Goal: Information Seeking & Learning: Learn about a topic

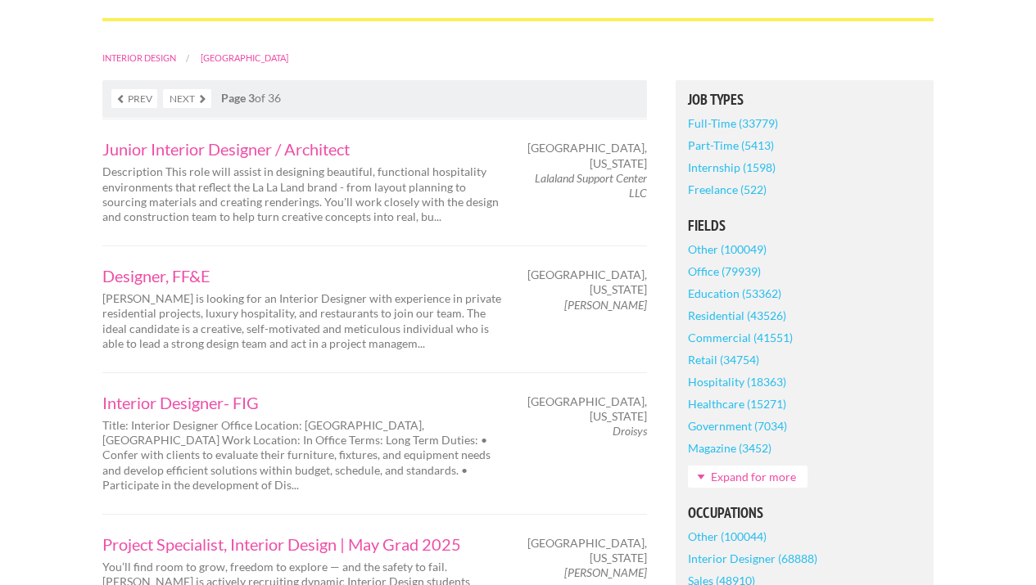
scroll to position [349, 0]
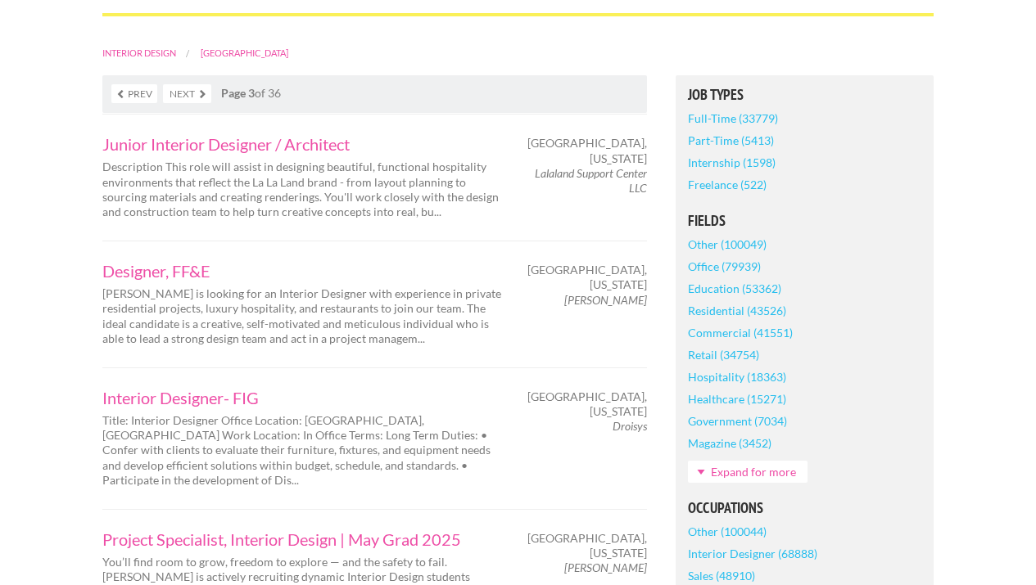
click at [756, 143] on link "Part-Time (5413)" at bounding box center [731, 140] width 86 height 22
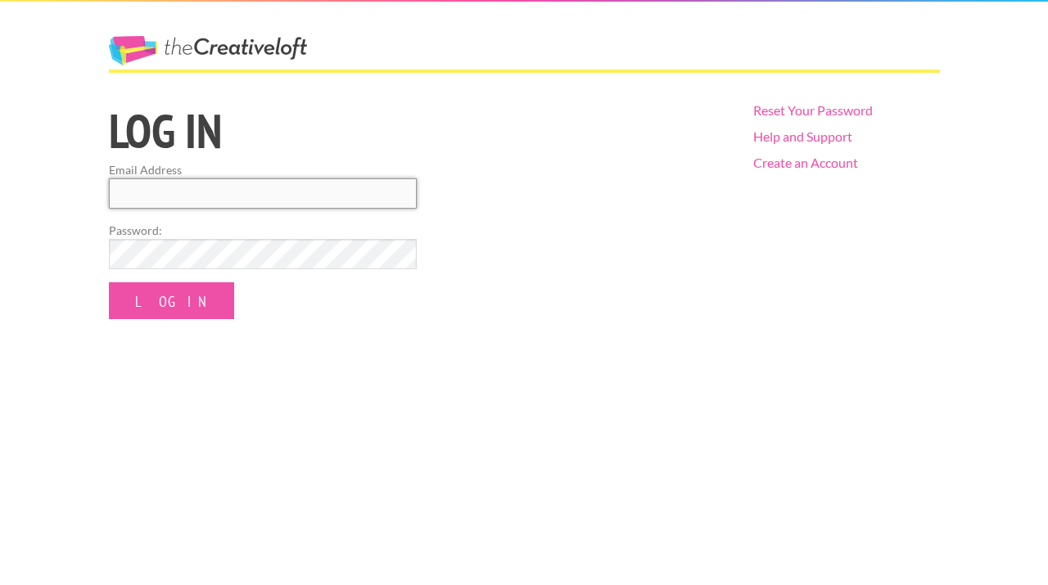
click at [286, 197] on input "Email Address" at bounding box center [263, 193] width 308 height 30
type input "lanormadic@gmail.com"
click at [109, 282] on input "Log In" at bounding box center [171, 300] width 125 height 37
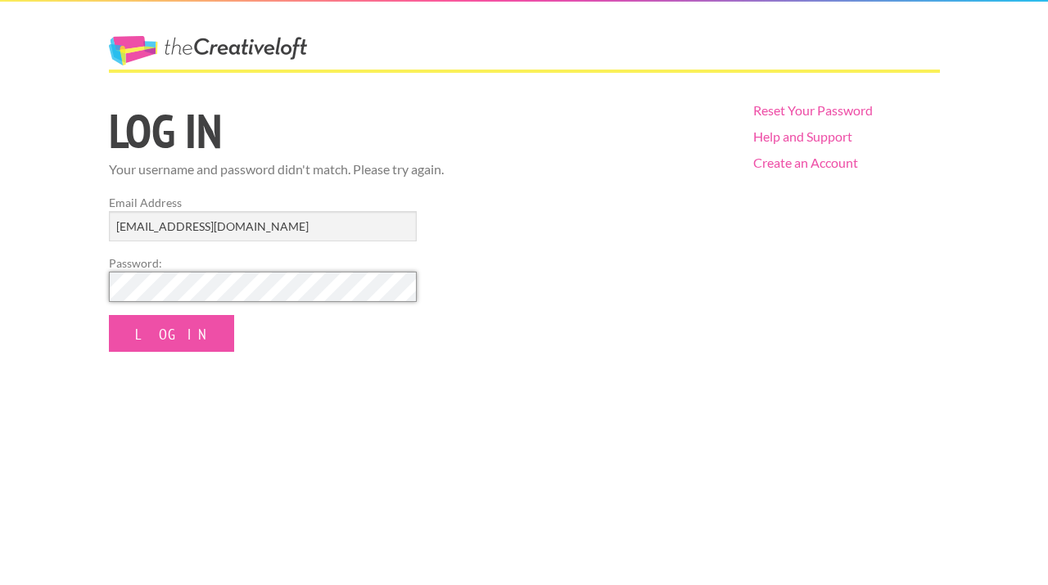
click at [109, 315] on input "Log In" at bounding box center [171, 333] width 125 height 37
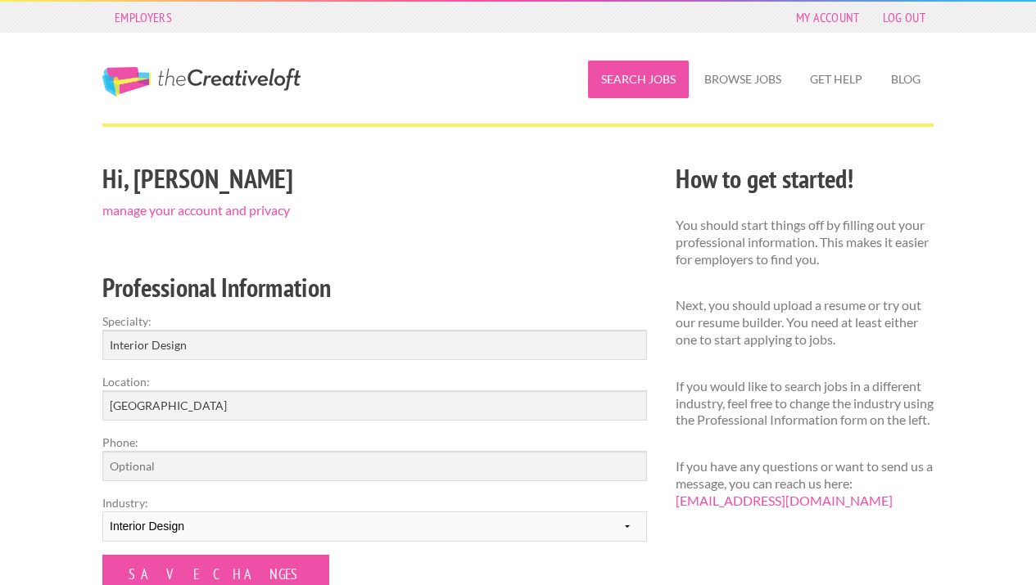
click at [657, 88] on link "Search Jobs" at bounding box center [638, 80] width 101 height 38
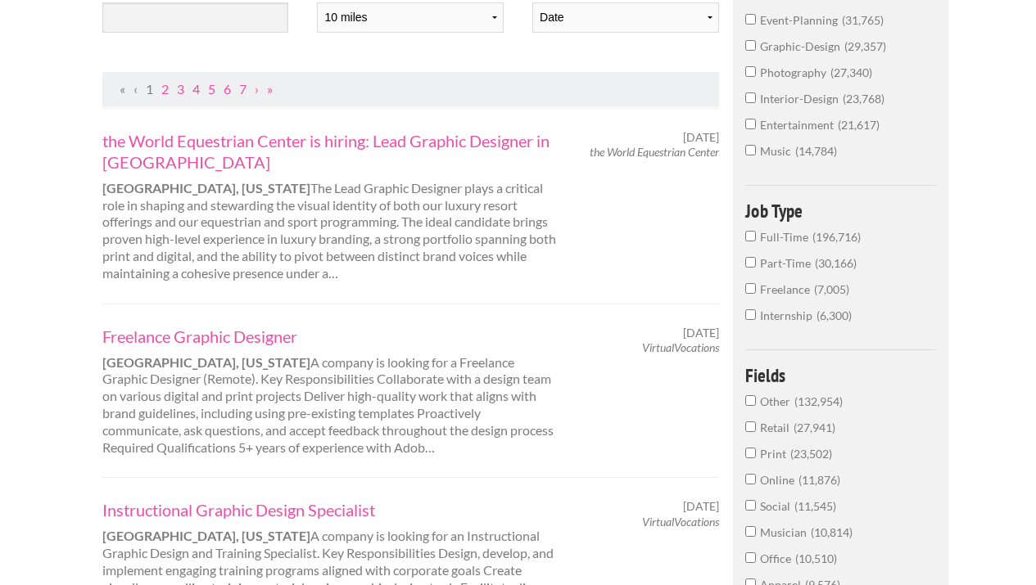
scroll to position [281, 0]
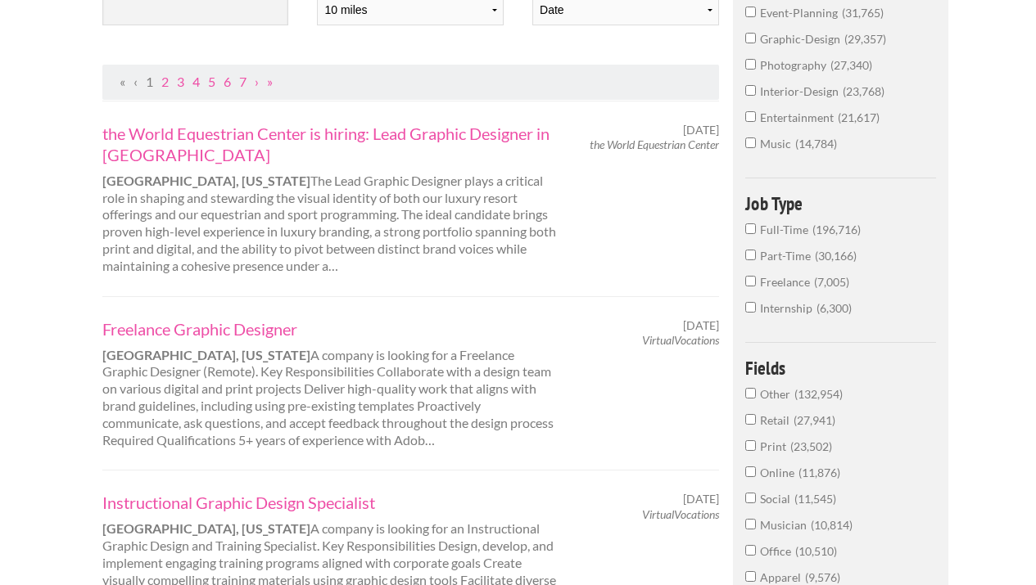
click at [749, 253] on input "Part-Time 30,166" at bounding box center [750, 255] width 11 height 11
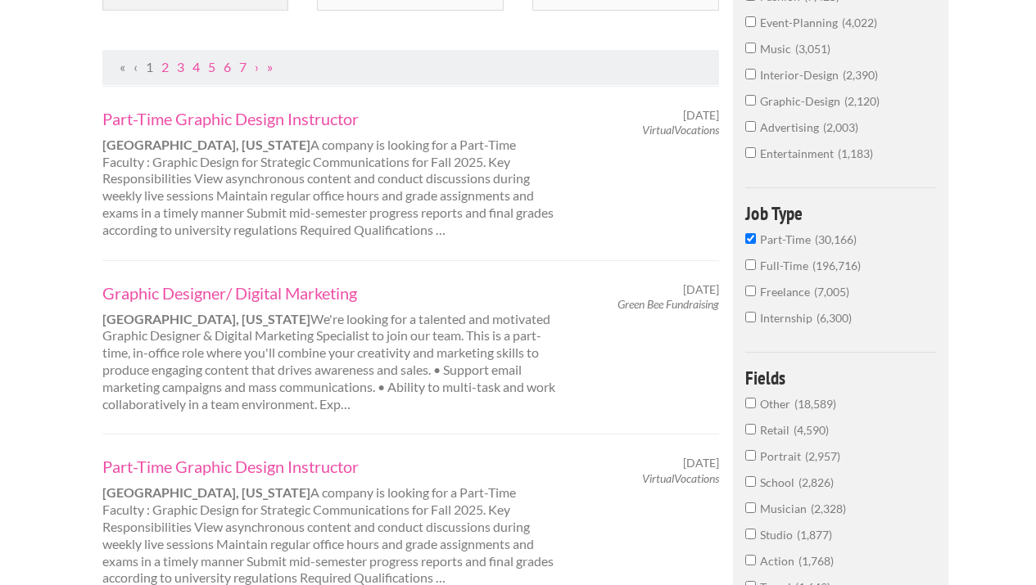
scroll to position [281, 0]
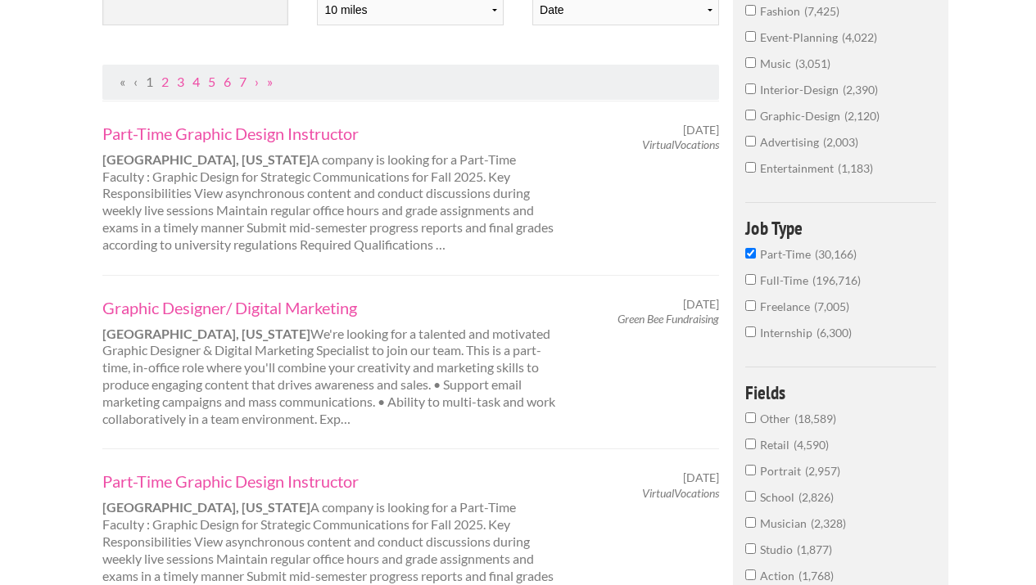
drag, startPoint x: 747, startPoint y: 337, endPoint x: 877, endPoint y: 319, distance: 131.4
click at [748, 337] on input "Internship 6,300" at bounding box center [750, 332] width 11 height 11
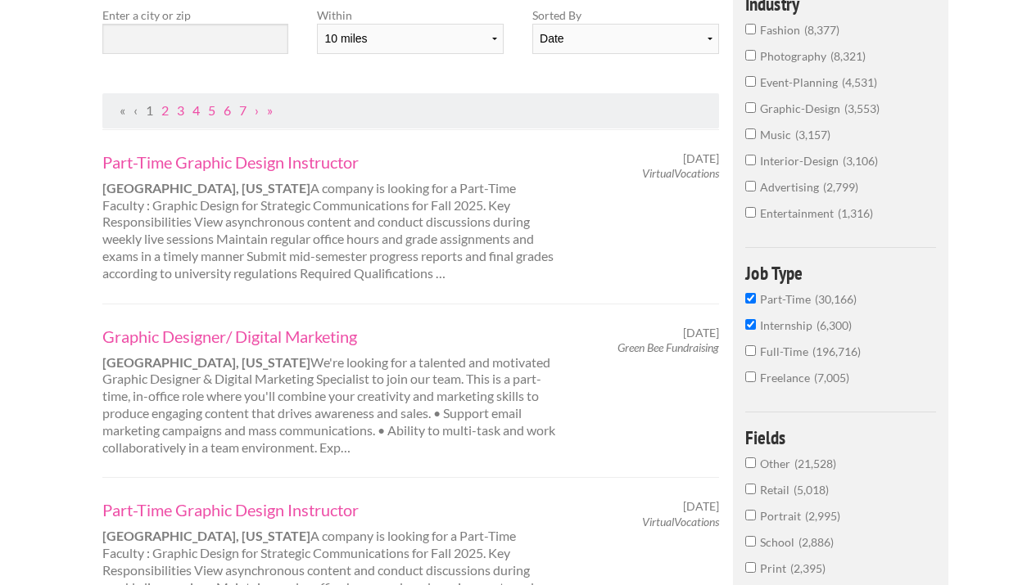
scroll to position [154, 0]
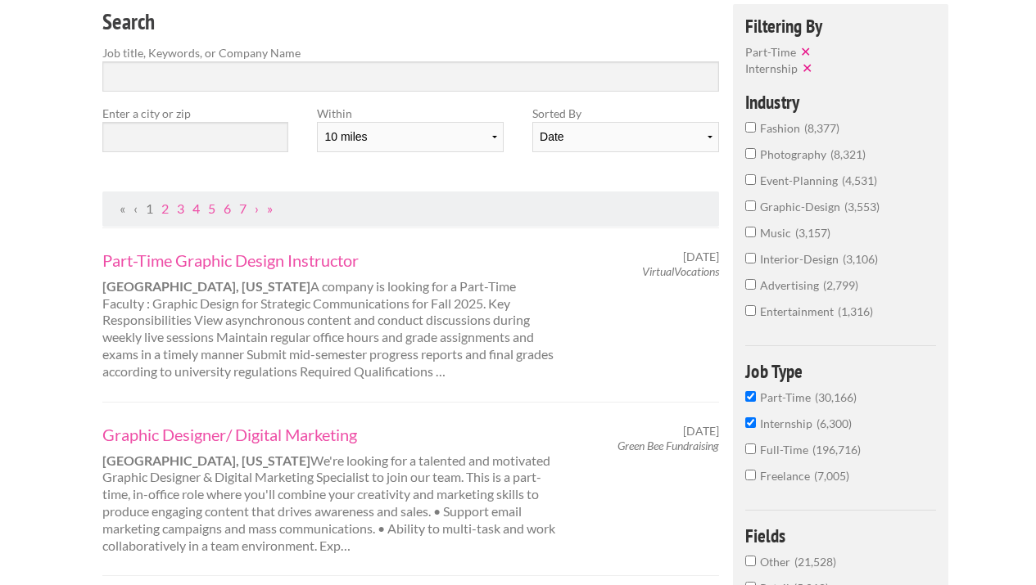
click at [752, 261] on input "interior-design 3,106" at bounding box center [750, 258] width 11 height 11
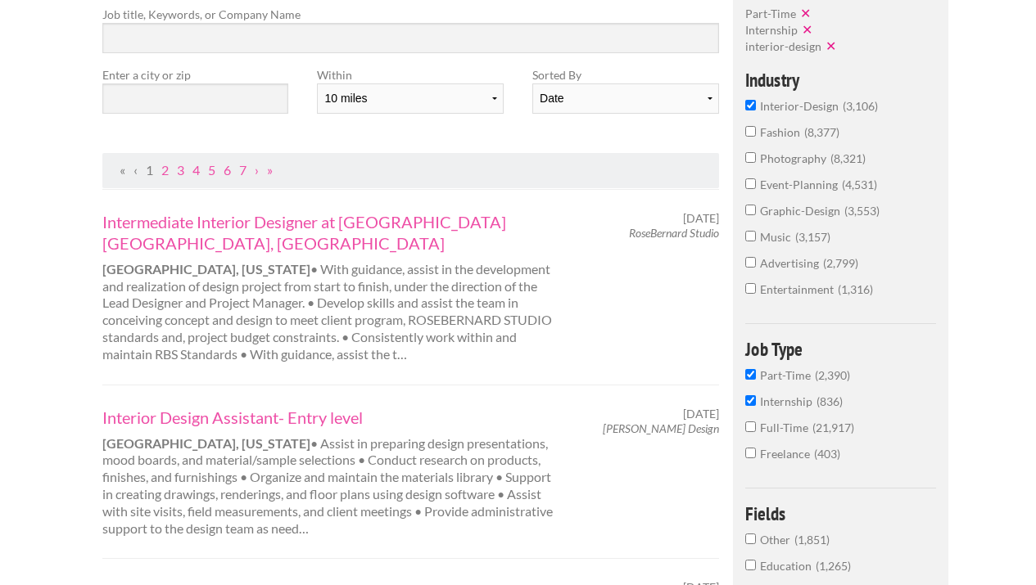
scroll to position [176, 0]
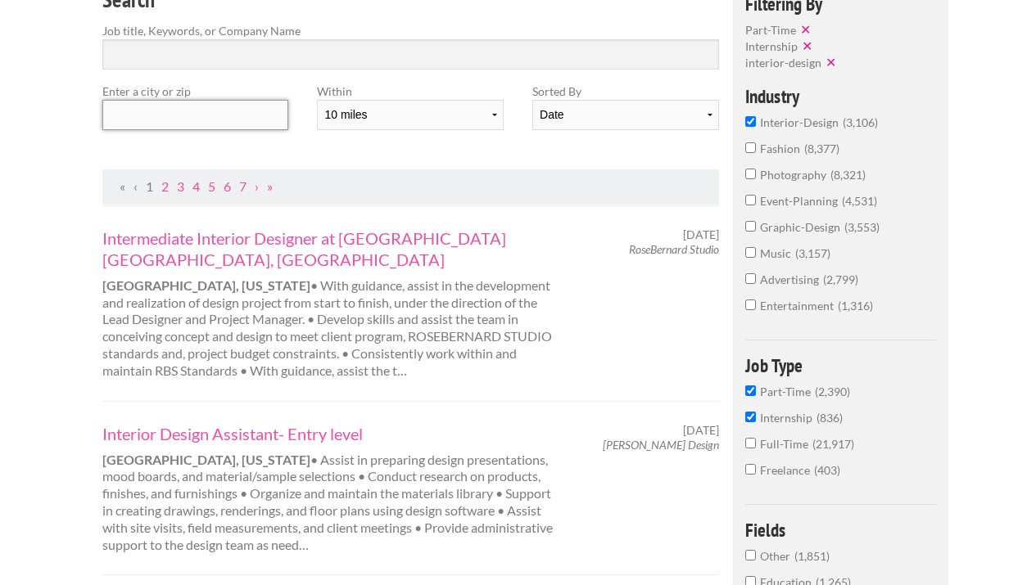
click at [273, 110] on input "text" at bounding box center [195, 115] width 186 height 30
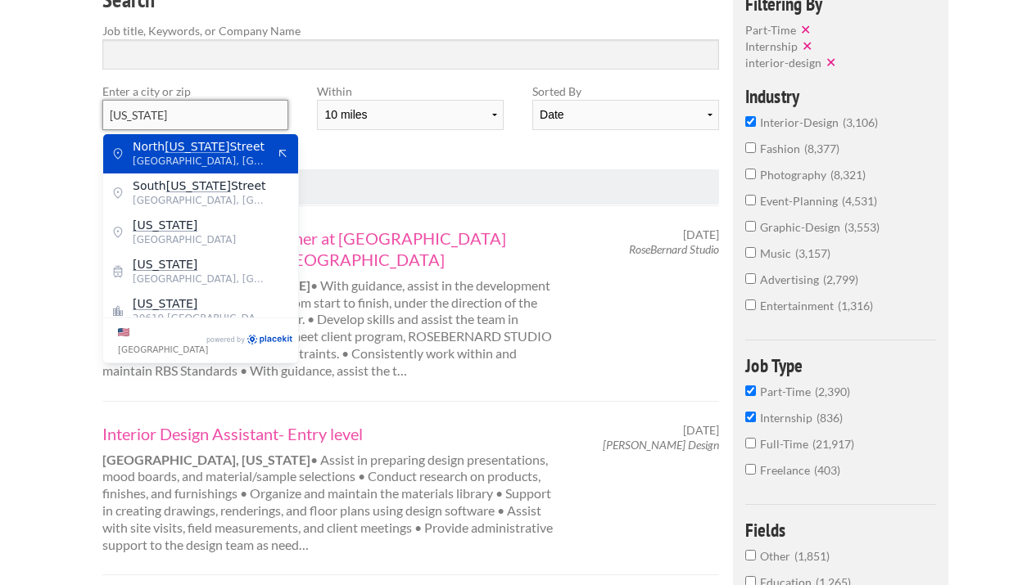
drag, startPoint x: 181, startPoint y: 116, endPoint x: 0, endPoint y: 99, distance: 181.8
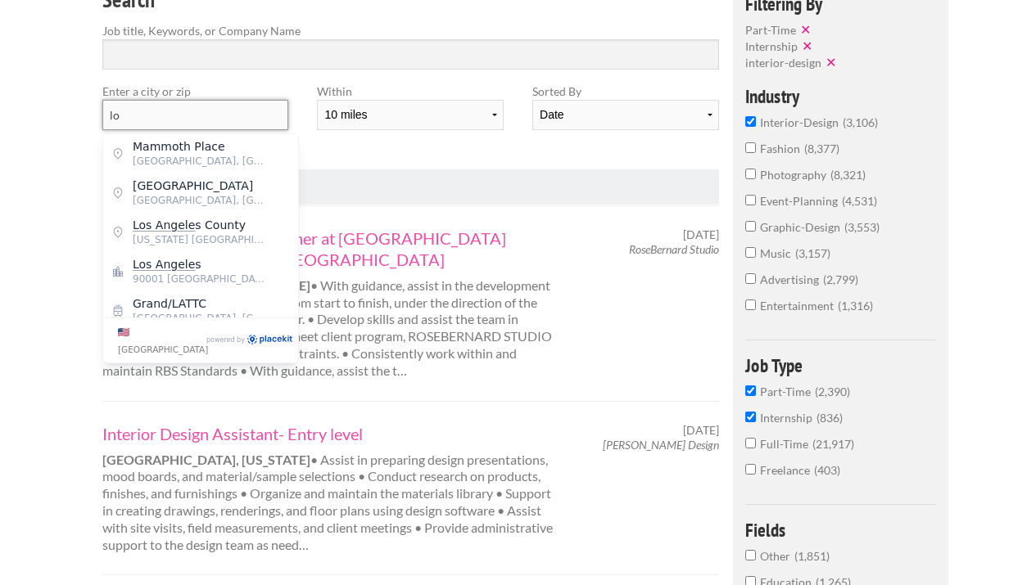
type input "l"
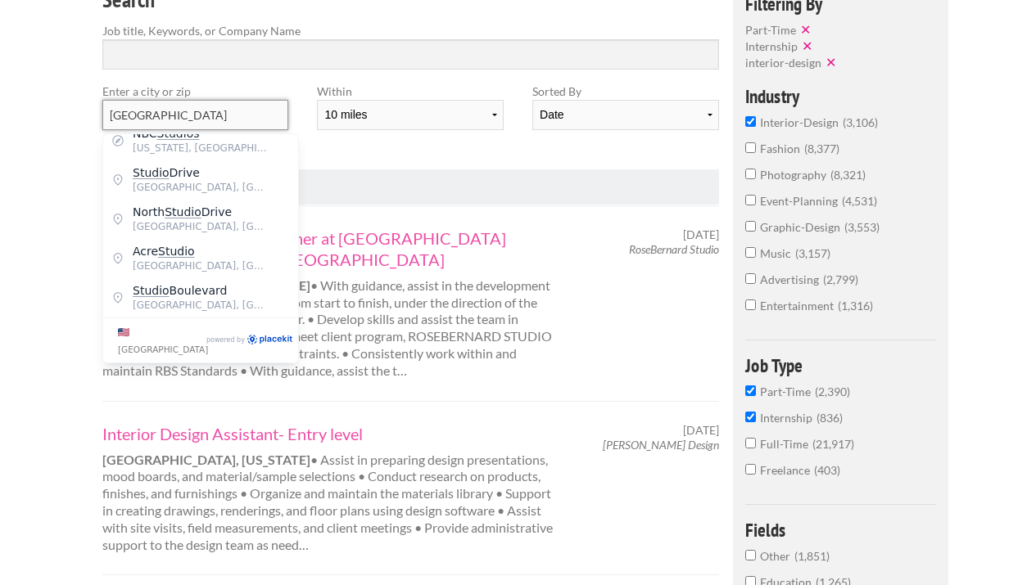
scroll to position [0, 0]
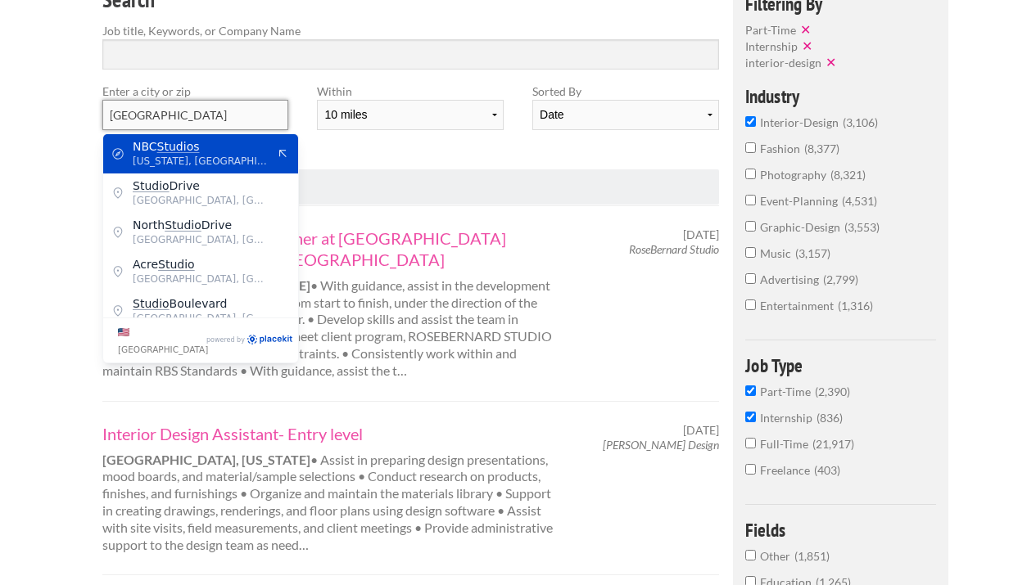
drag, startPoint x: 200, startPoint y: 119, endPoint x: 40, endPoint y: 103, distance: 160.4
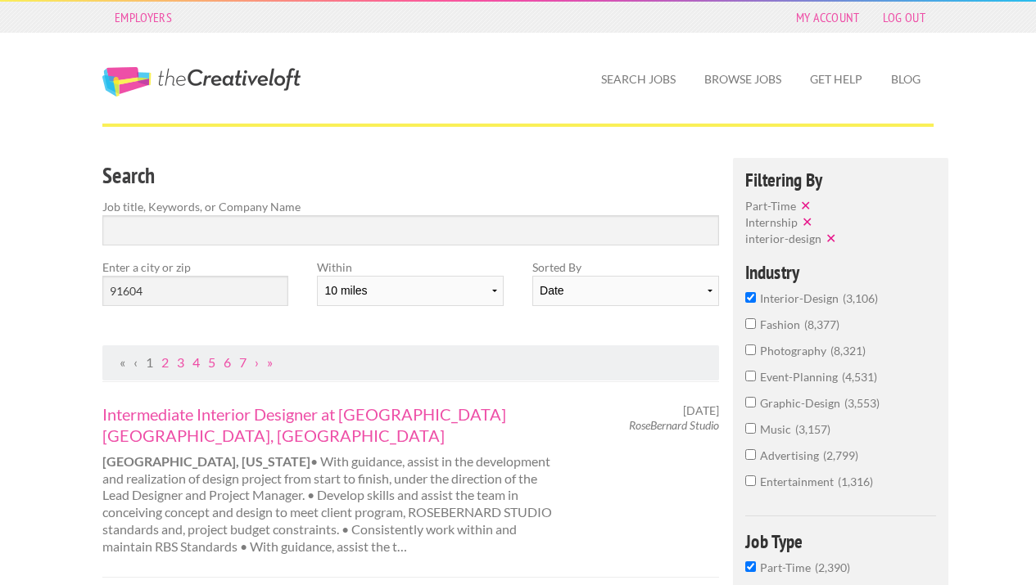
click at [583, 318] on div "Date Relevance" at bounding box center [625, 297] width 186 height 43
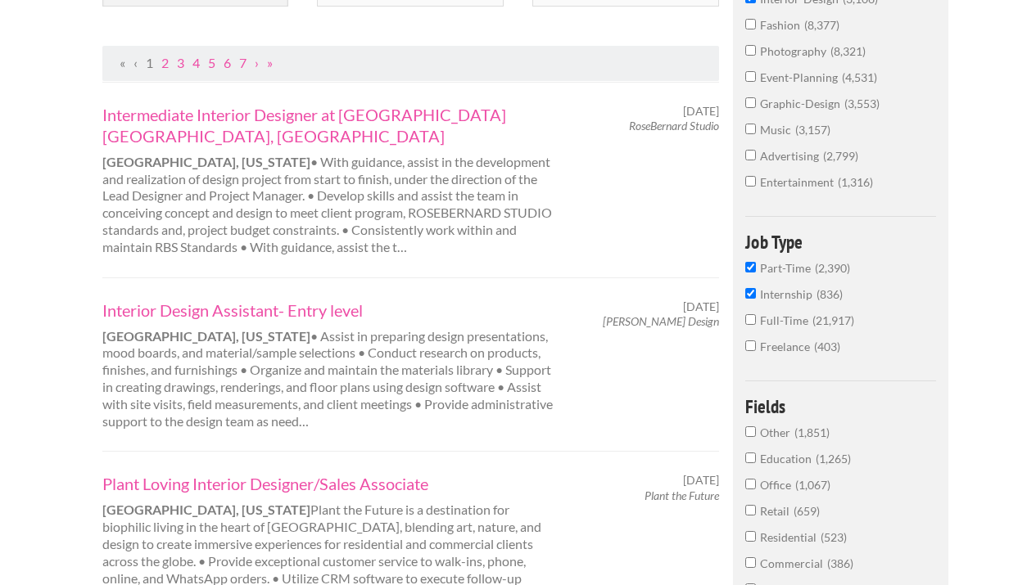
scroll to position [284, 0]
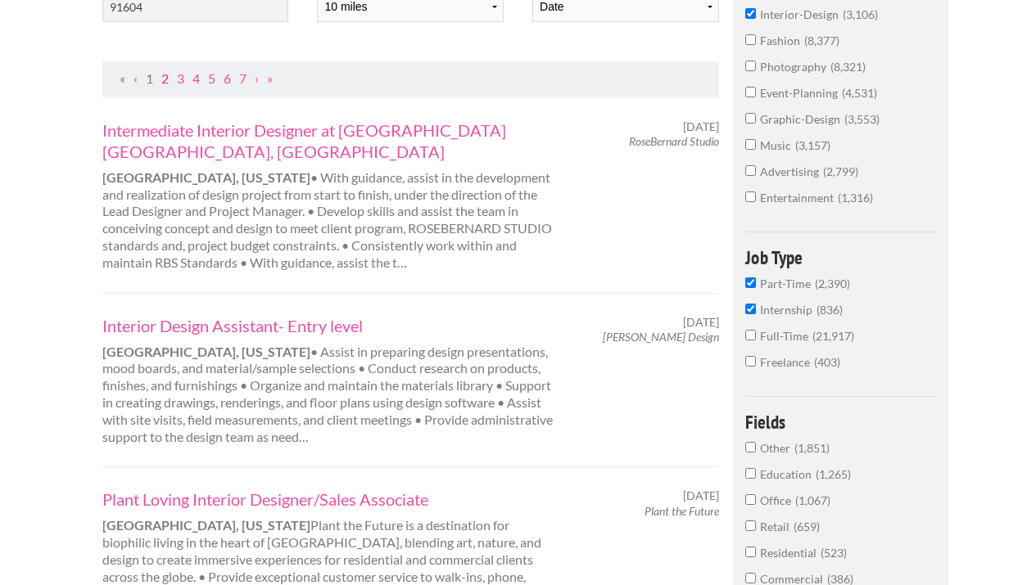
click at [166, 72] on link "2" at bounding box center [164, 78] width 7 height 16
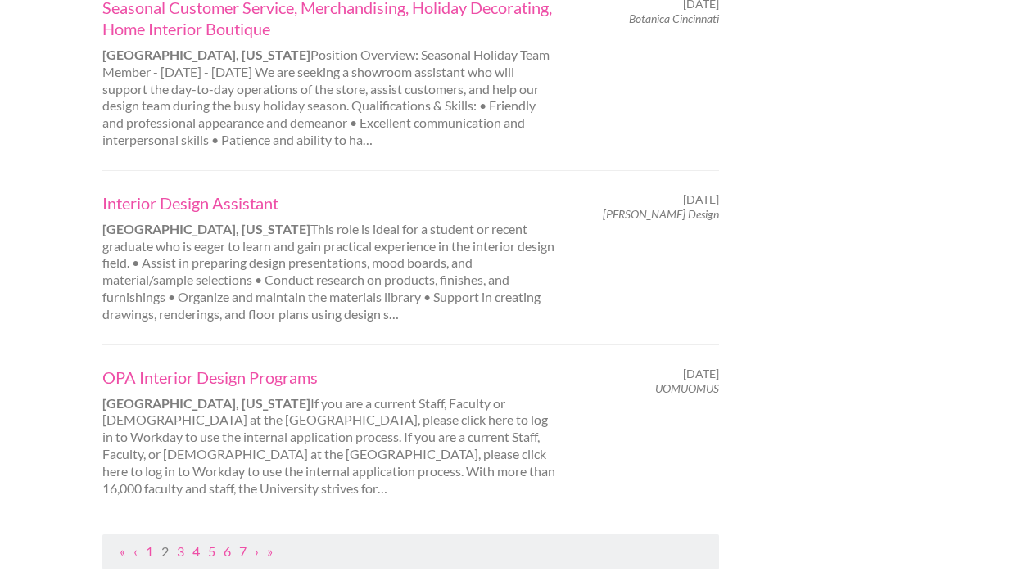
scroll to position [1656, 0]
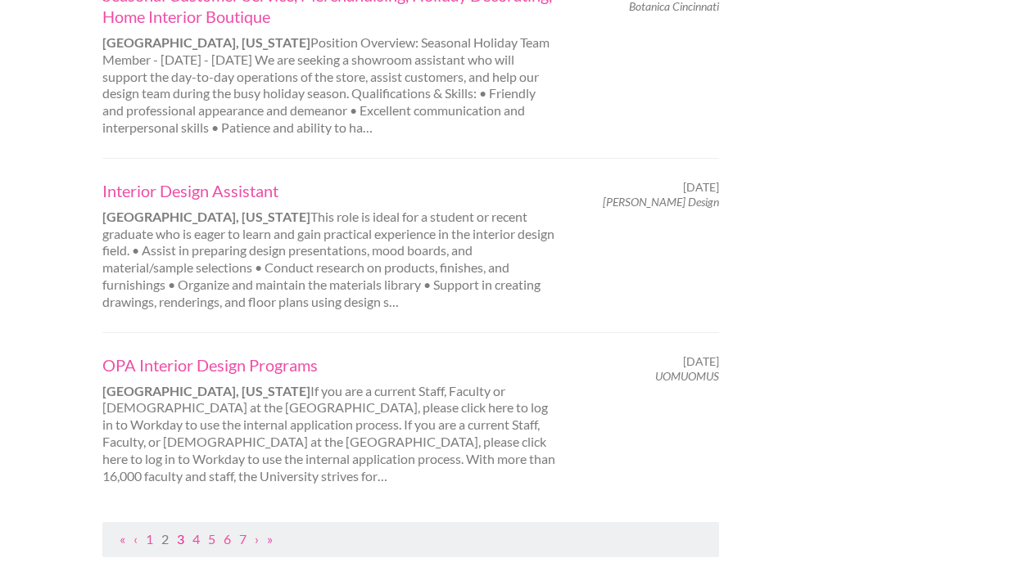
click at [178, 531] on link "3" at bounding box center [180, 539] width 7 height 16
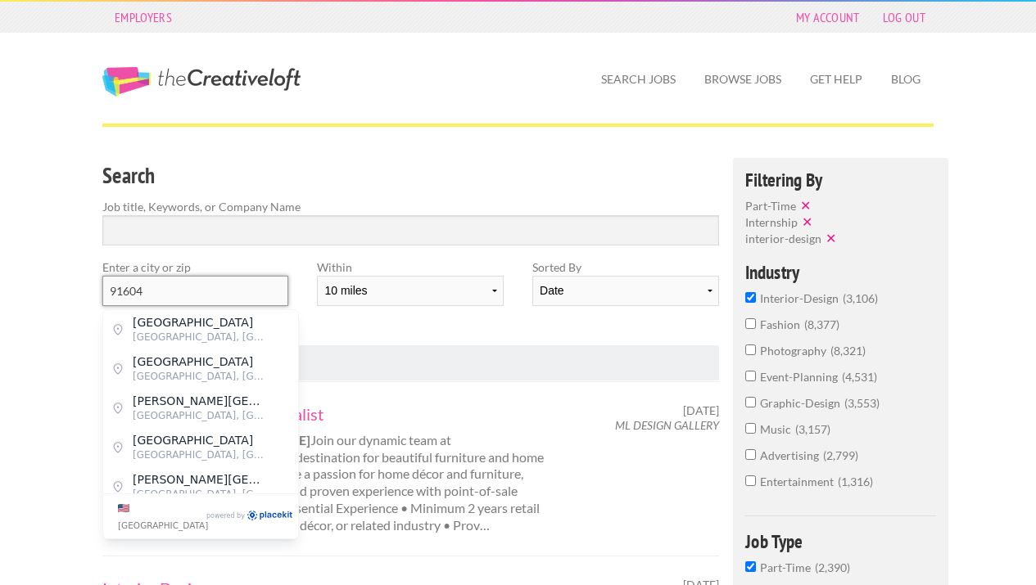
drag, startPoint x: 177, startPoint y: 291, endPoint x: 16, endPoint y: 255, distance: 165.1
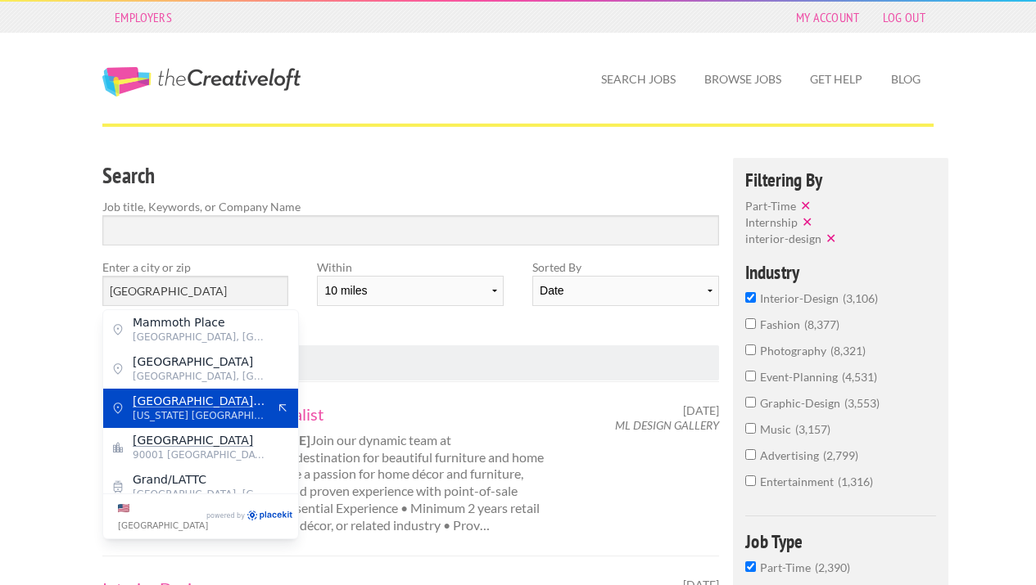
click at [143, 410] on span "California United States of America" at bounding box center [200, 416] width 134 height 15
type input "Los Angeles County"
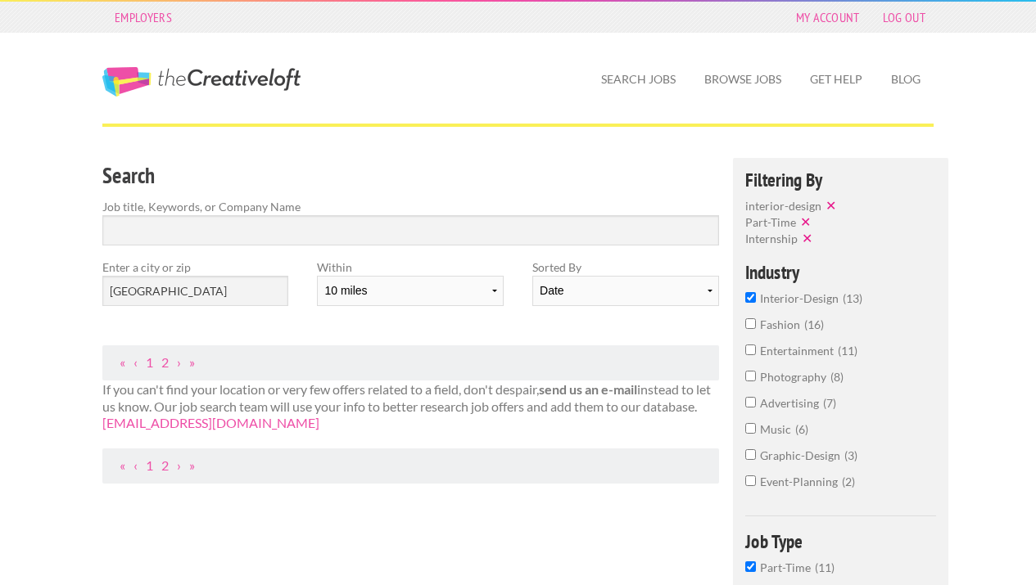
click at [802, 240] on button "✕" at bounding box center [808, 238] width 23 height 16
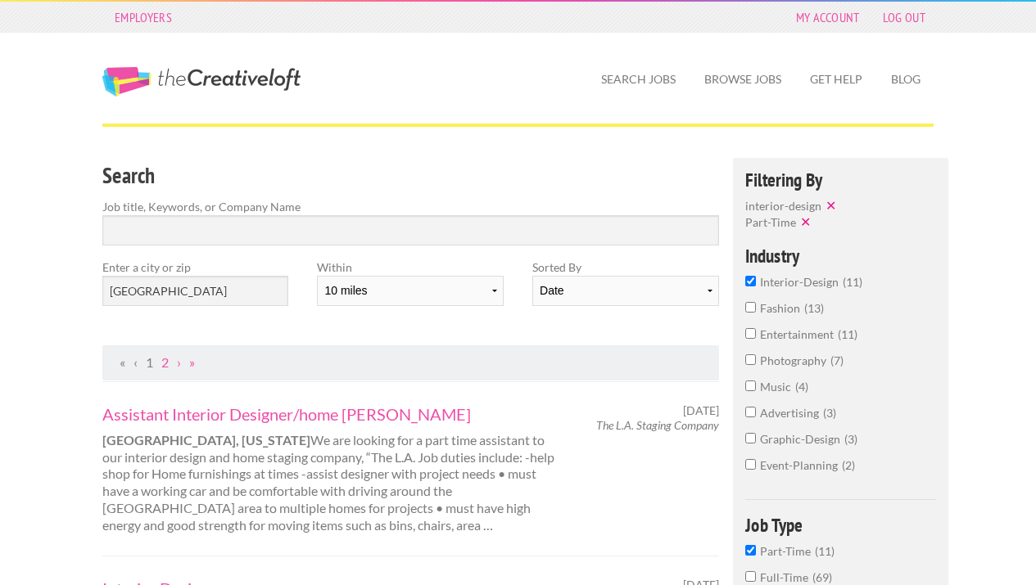
click at [804, 224] on button "✕" at bounding box center [807, 222] width 23 height 16
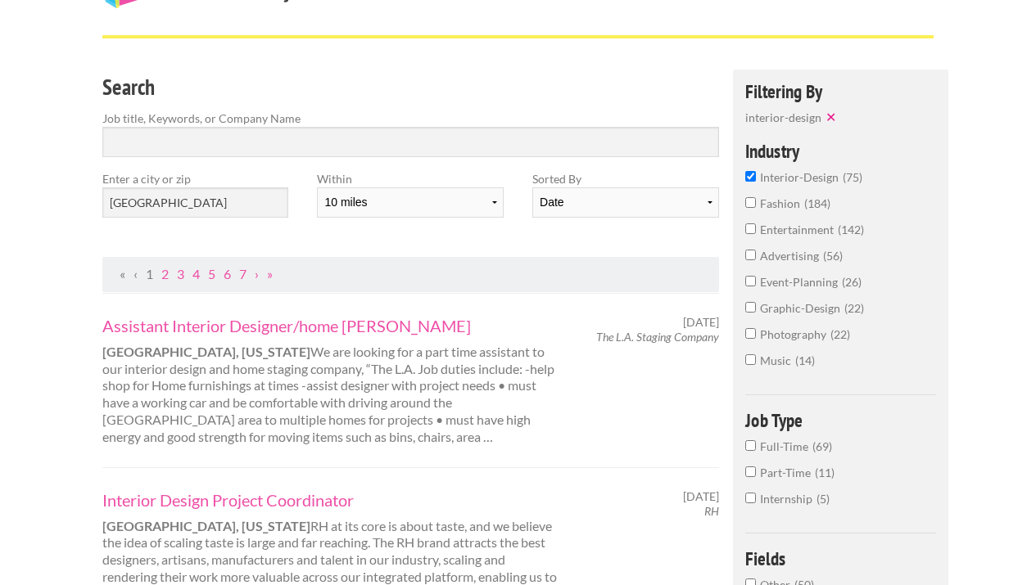
scroll to position [66, 0]
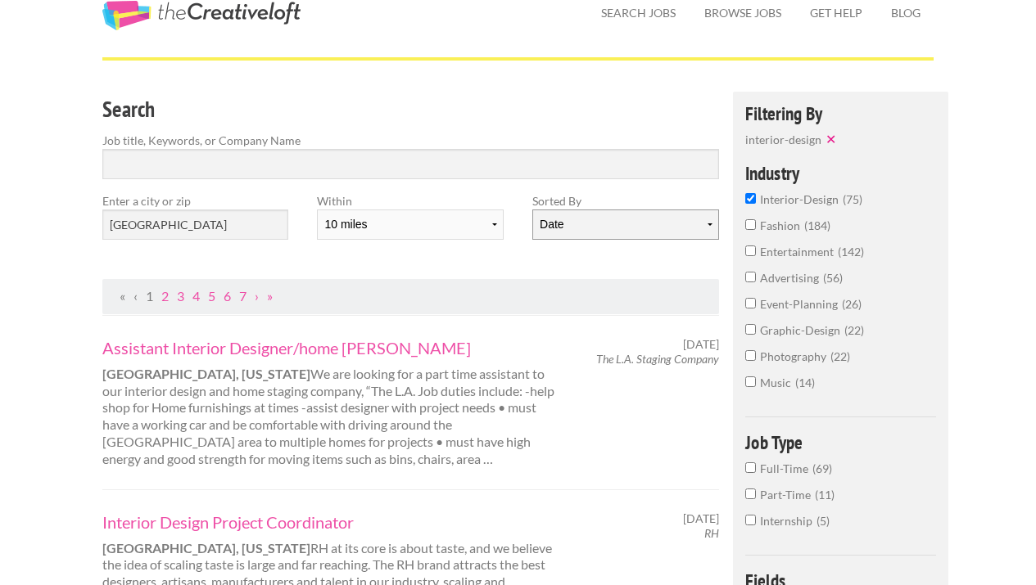
click at [704, 228] on select "Date Relevance" at bounding box center [625, 225] width 186 height 30
click at [688, 228] on select "Date Relevance" at bounding box center [625, 225] width 186 height 30
select select "jobs"
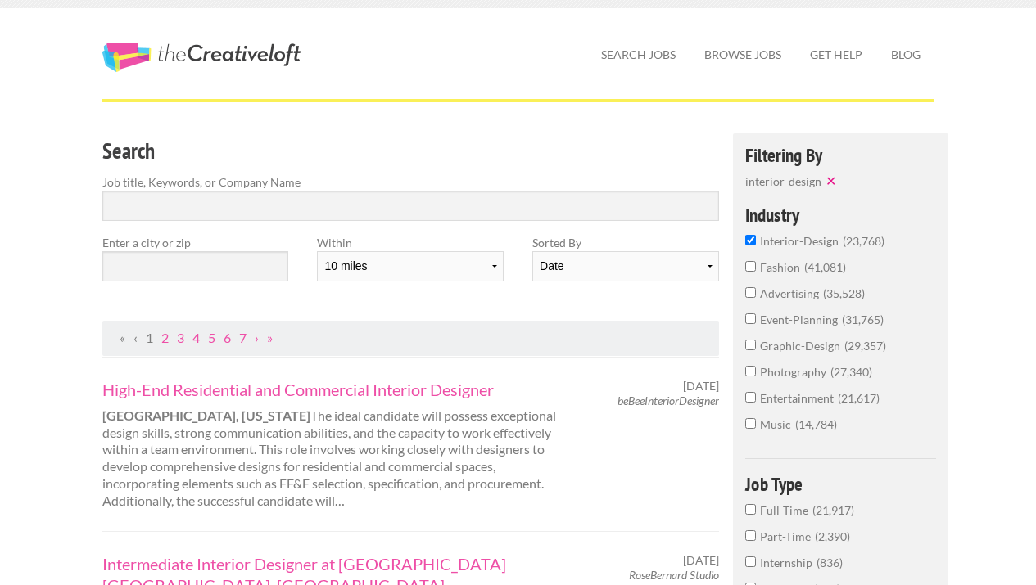
scroll to position [12, 0]
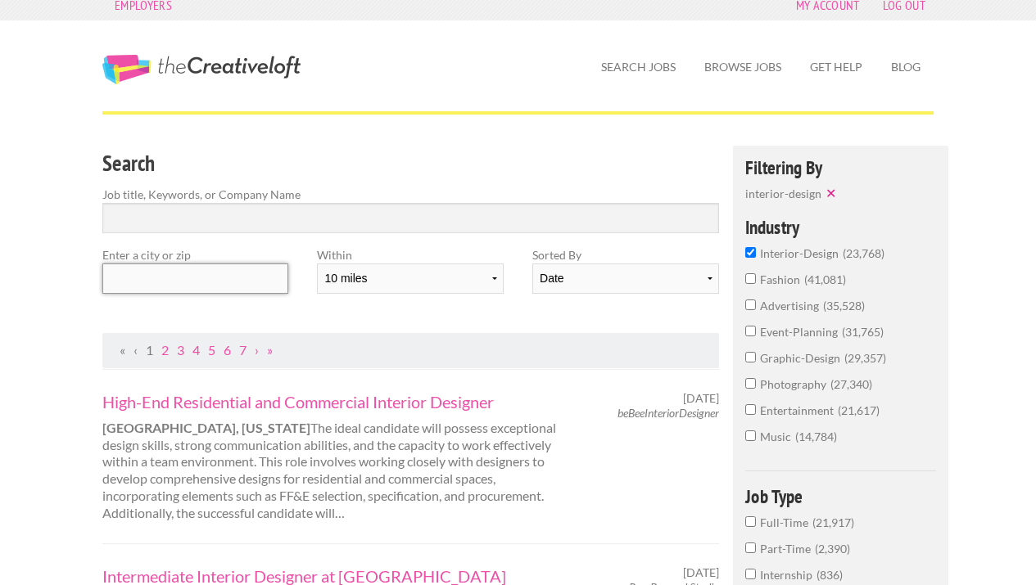
click at [187, 282] on input "text" at bounding box center [195, 279] width 186 height 30
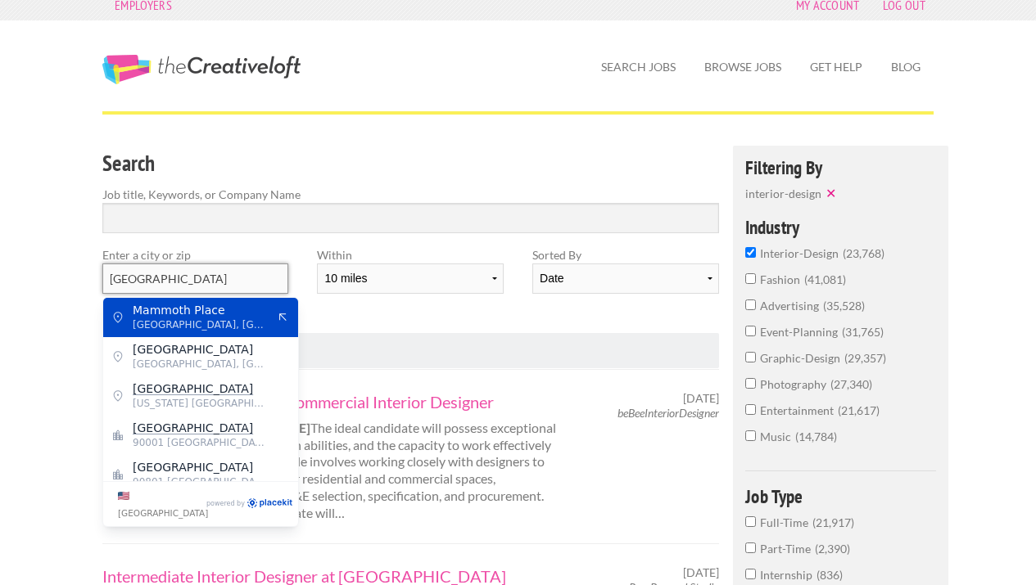
click at [256, 274] on input "los angeles county" at bounding box center [195, 279] width 186 height 30
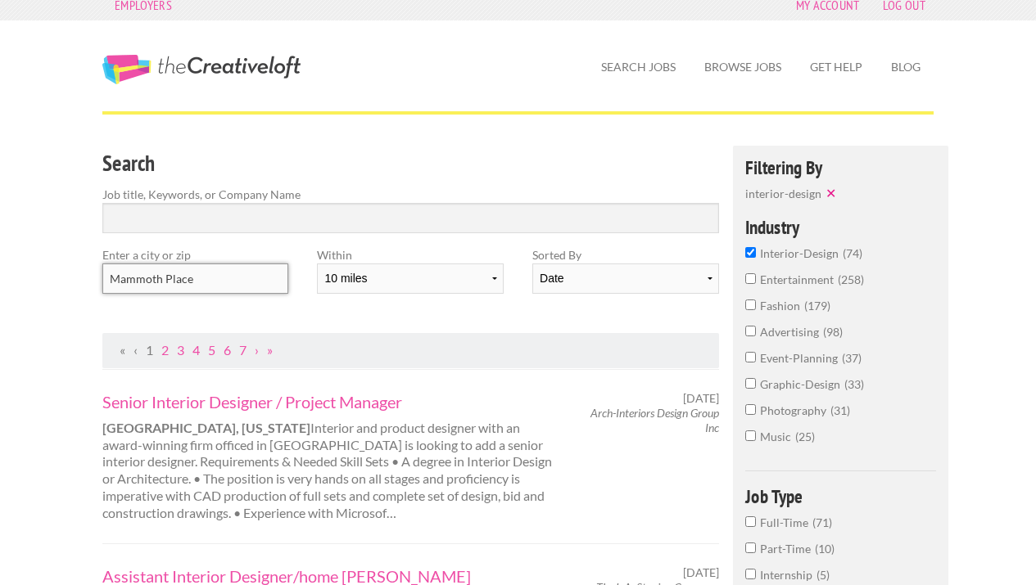
drag, startPoint x: 225, startPoint y: 289, endPoint x: 0, endPoint y: 248, distance: 228.9
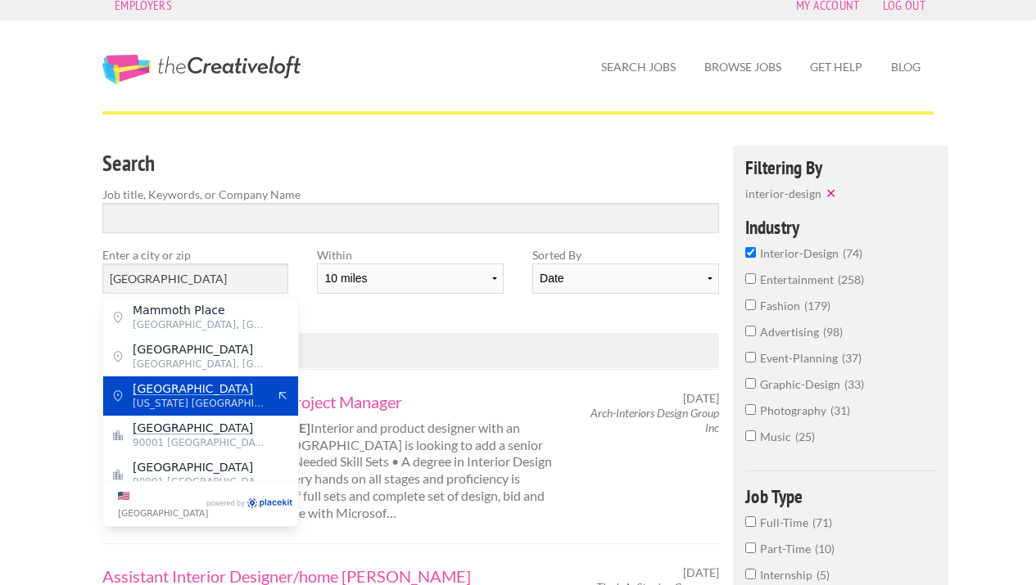
click at [149, 386] on mark "Los Angeles County" at bounding box center [193, 388] width 120 height 13
type input "Los Angeles County"
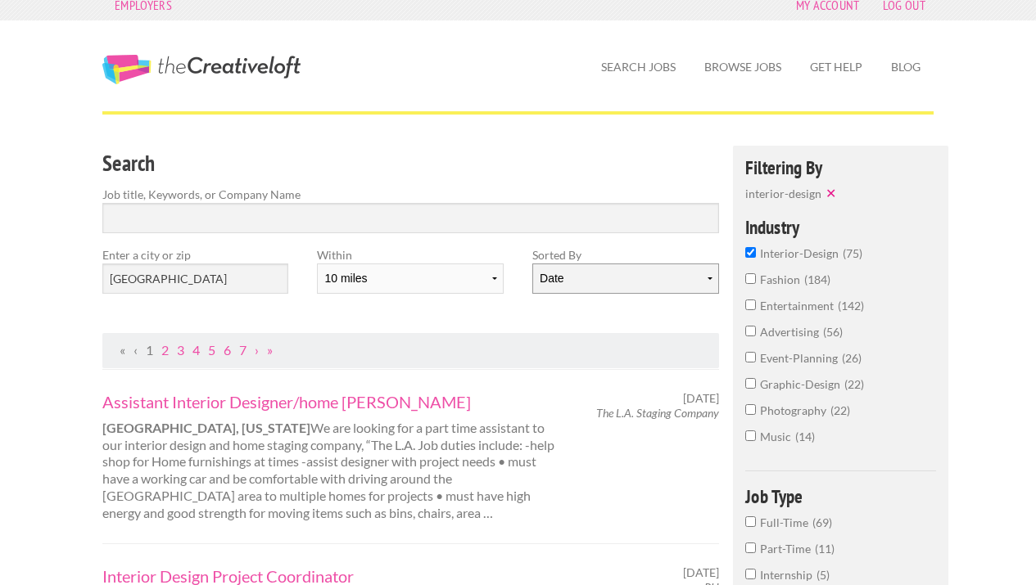
click at [707, 280] on select "Date Relevance" at bounding box center [625, 279] width 186 height 30
click at [696, 280] on select "Date Relevance" at bounding box center [625, 279] width 186 height 30
select select "jobs"
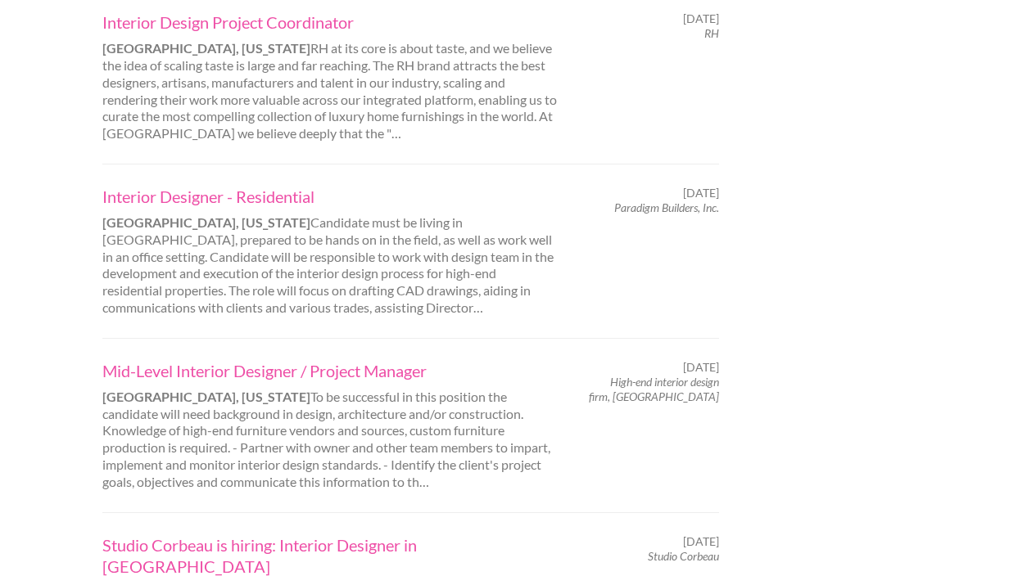
scroll to position [1697, 0]
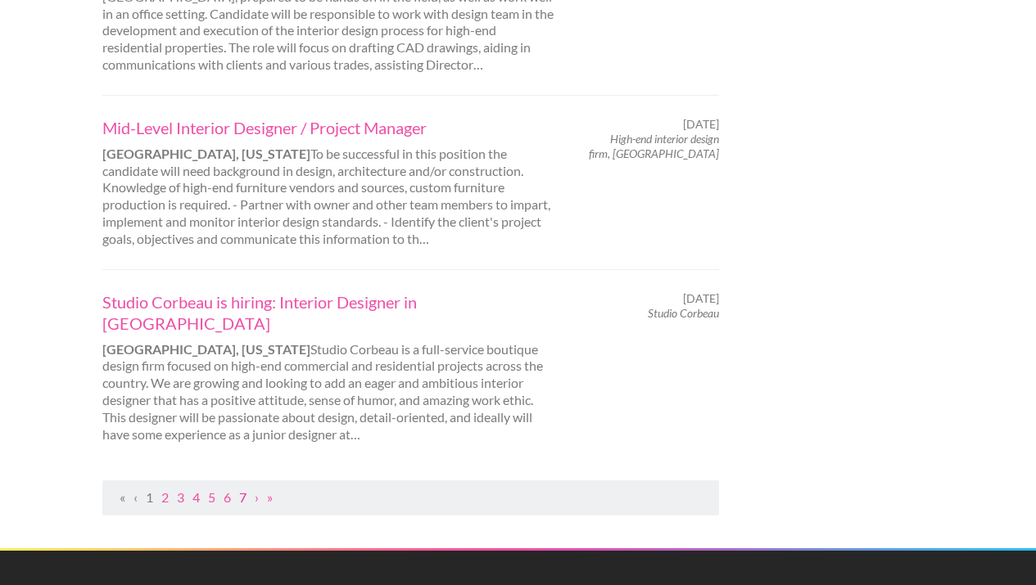
click at [246, 490] on link "7" at bounding box center [242, 498] width 7 height 16
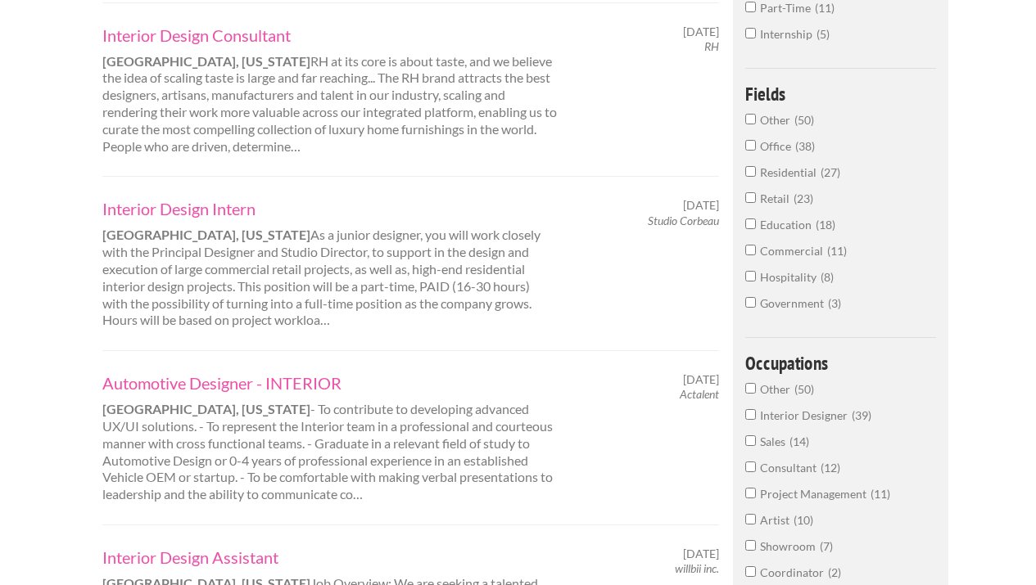
scroll to position [1922, 0]
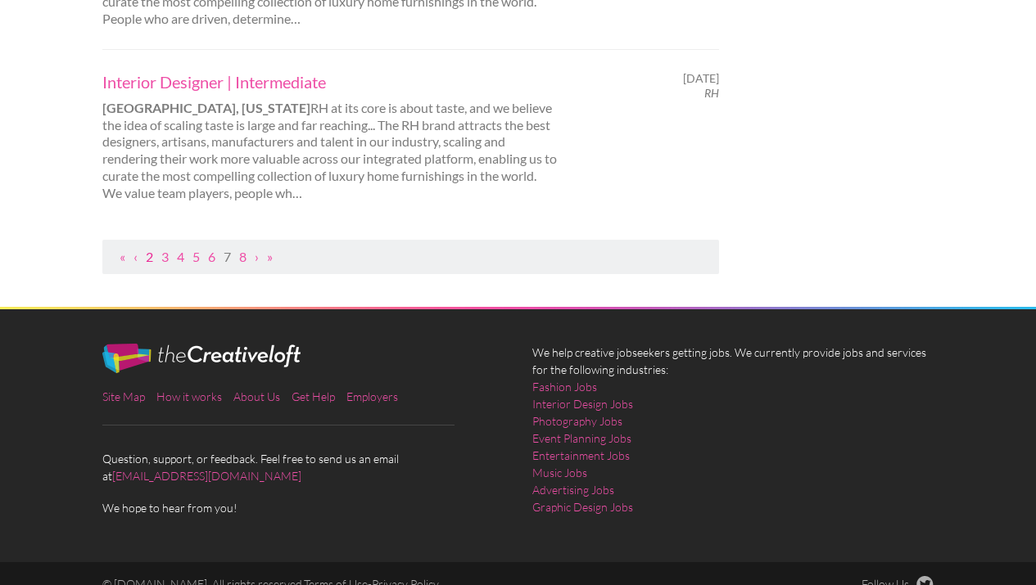
click at [152, 249] on link "2" at bounding box center [149, 257] width 7 height 16
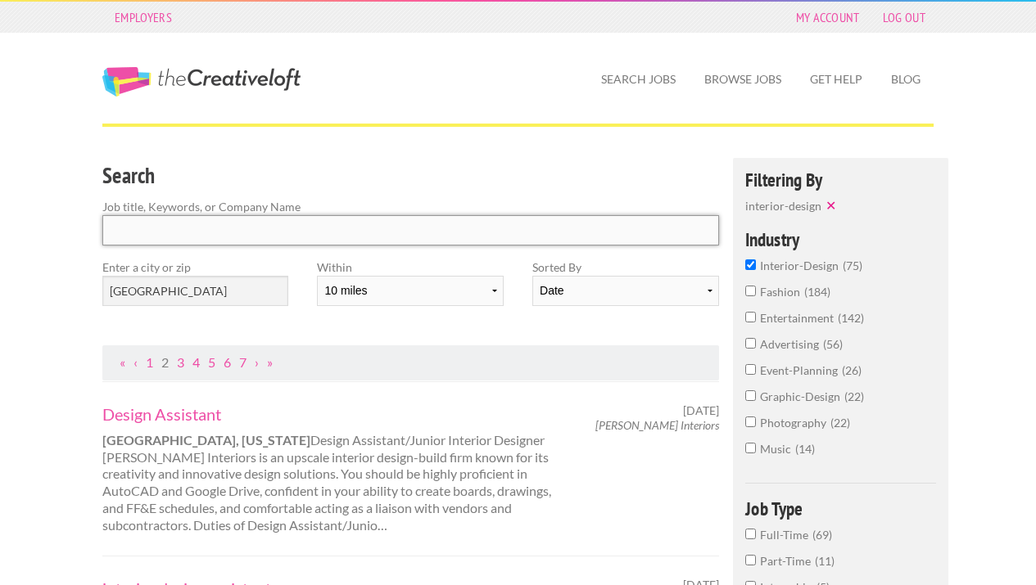
click at [296, 224] on input "Search" at bounding box center [410, 230] width 617 height 30
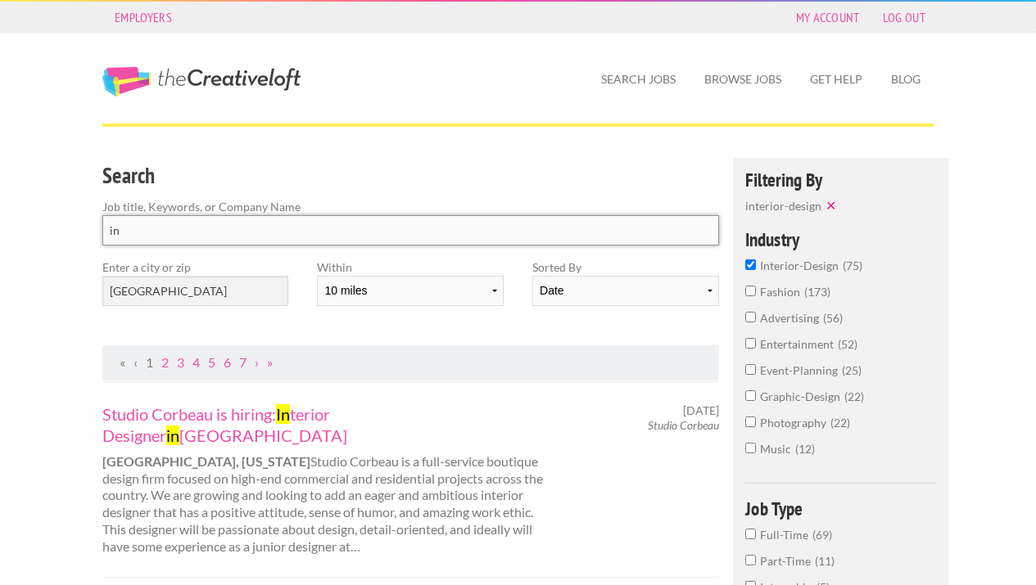
type input "i"
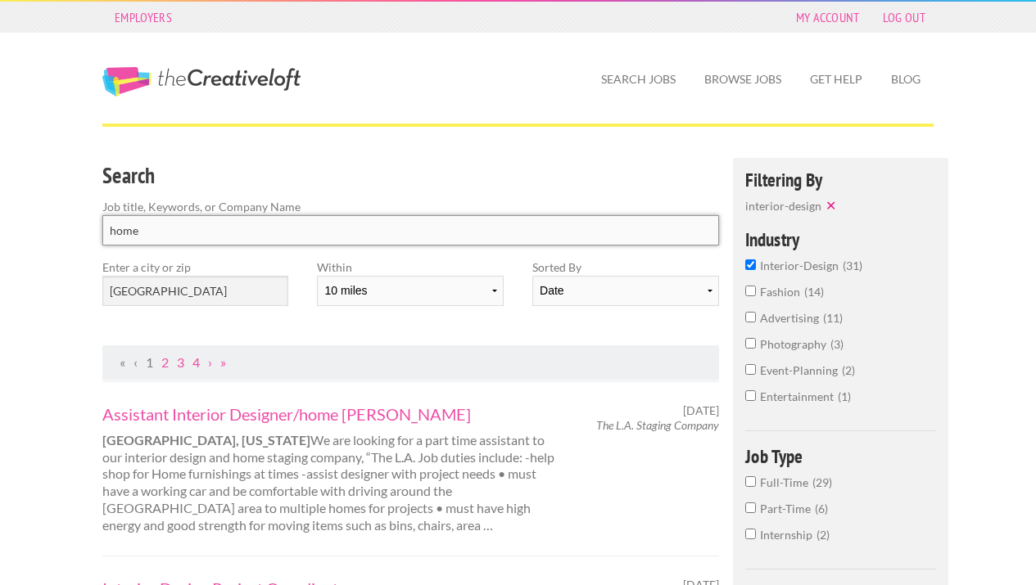
click button "submit" at bounding box center [0, 0] width 0 height 0
click at [750, 377] on label "event-planning 2" at bounding box center [840, 375] width 191 height 26
click at [750, 375] on input "event-planning 2" at bounding box center [750, 369] width 11 height 11
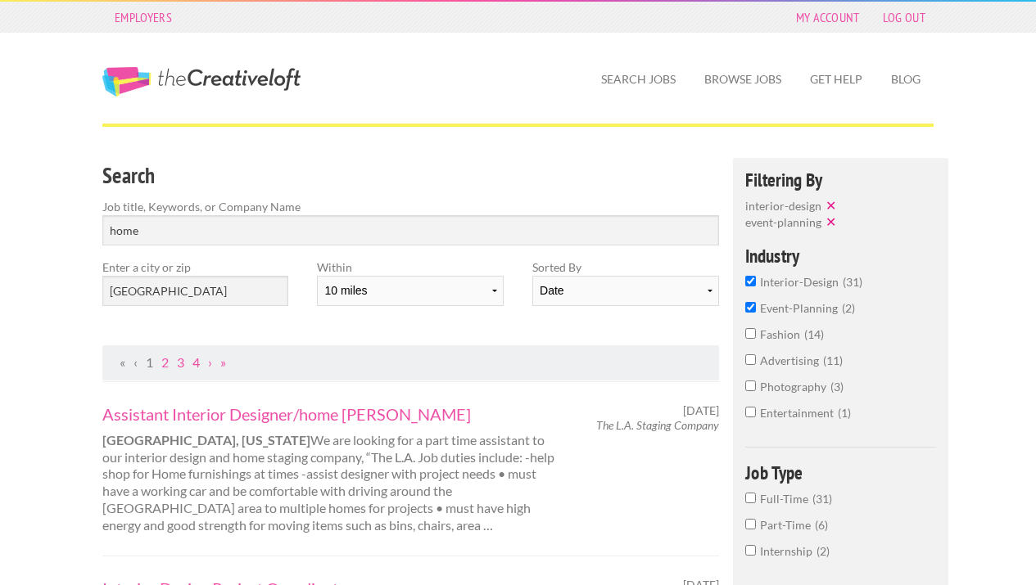
click at [749, 282] on input "interior-design 31" at bounding box center [750, 281] width 11 height 11
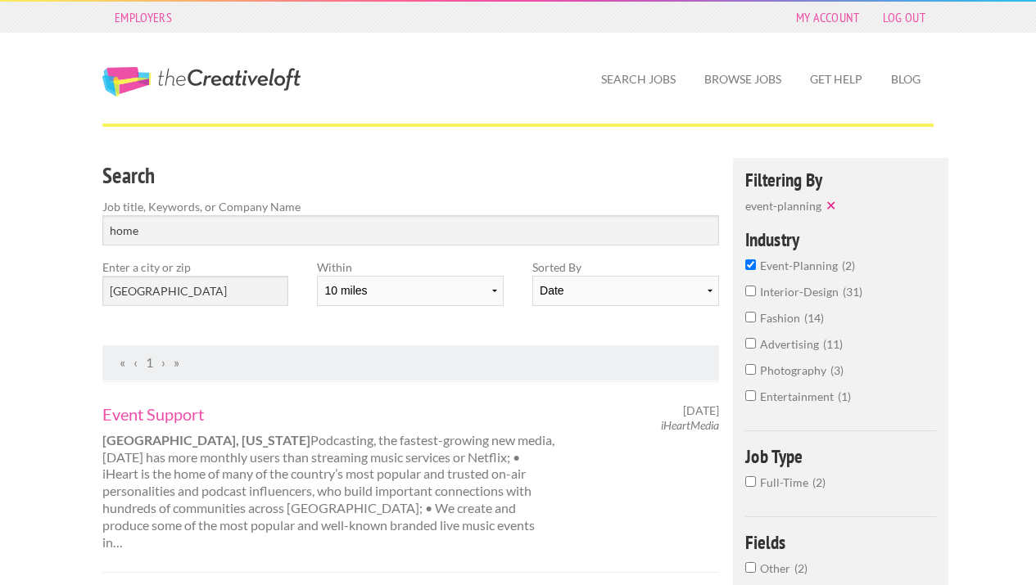
scroll to position [6, 0]
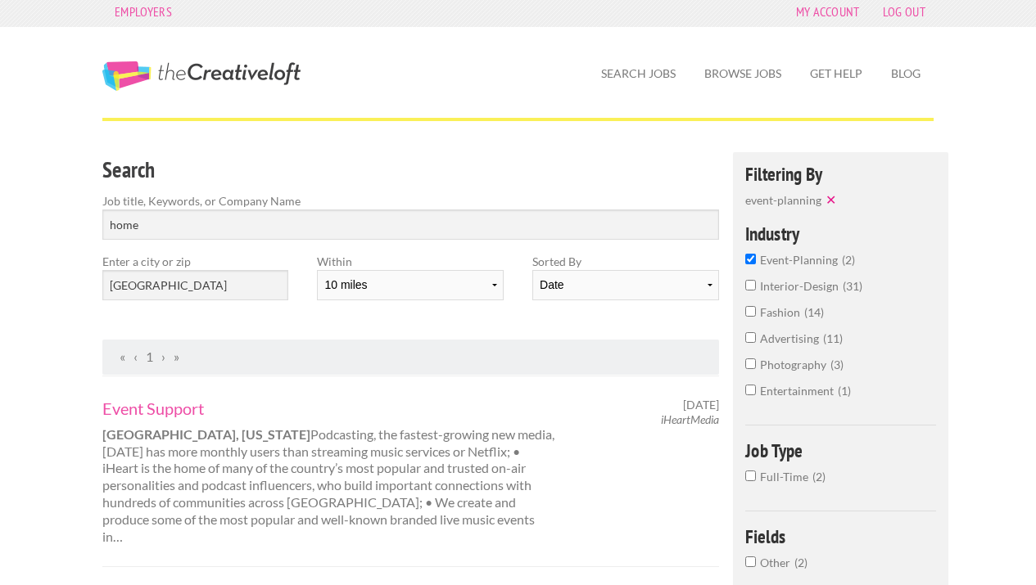
click at [752, 287] on input "interior-design 31" at bounding box center [750, 285] width 11 height 11
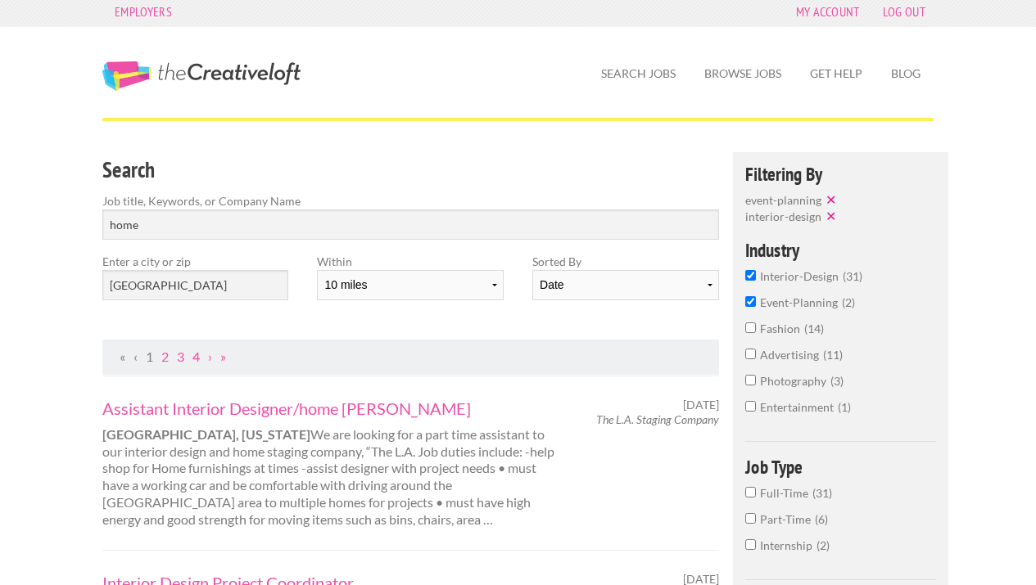
click at [753, 280] on input "interior-design 31" at bounding box center [750, 275] width 11 height 11
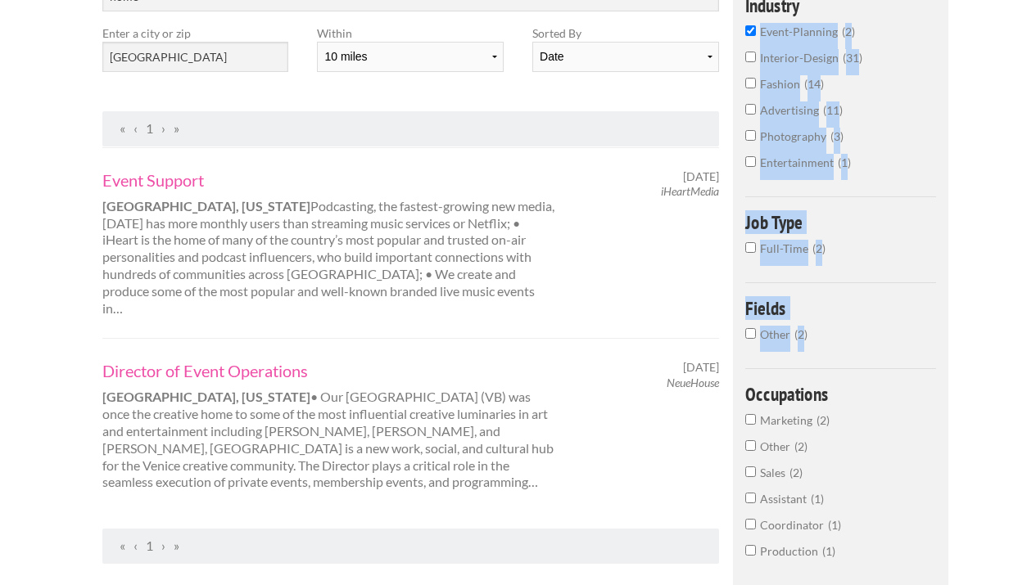
scroll to position [283, 0]
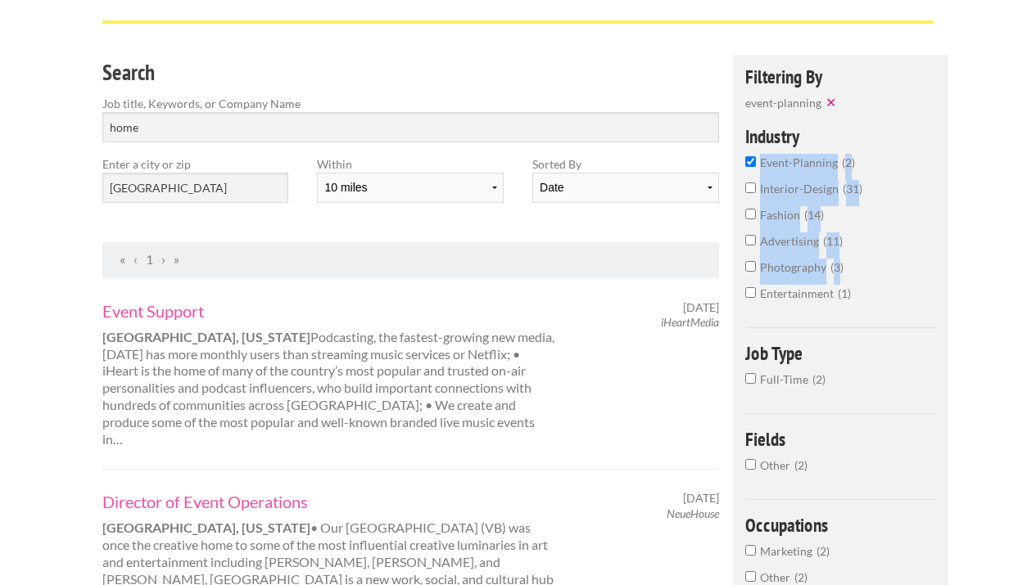
drag, startPoint x: 1047, startPoint y: 225, endPoint x: 1037, endPoint y: 268, distance: 43.9
click at [1035, 268] on html "Employers My Account Log Out The Creative Loft Search Jobs Browse Jobs Get Help…" at bounding box center [518, 189] width 1036 height 585
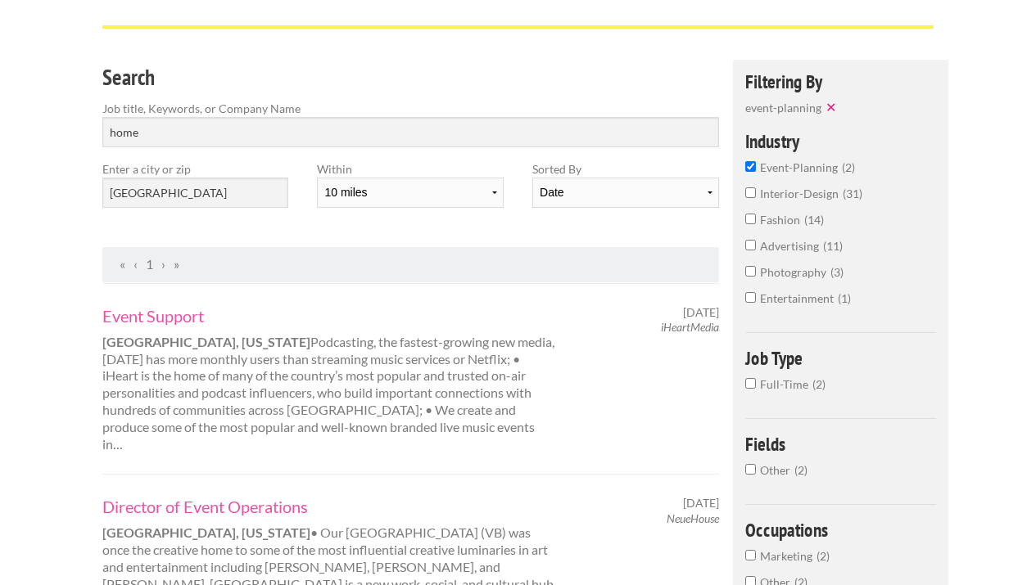
click at [677, 261] on ul "« ‹ 1 › »" at bounding box center [410, 264] width 599 height 17
click at [220, 136] on input "home" at bounding box center [410, 132] width 617 height 30
drag, startPoint x: 181, startPoint y: 127, endPoint x: 0, endPoint y: 114, distance: 181.4
click at [0, 114] on div "Employers My Account Log Out The Creative Loft Search Jobs Browse Jobs Get Help…" at bounding box center [518, 560] width 1036 height 1317
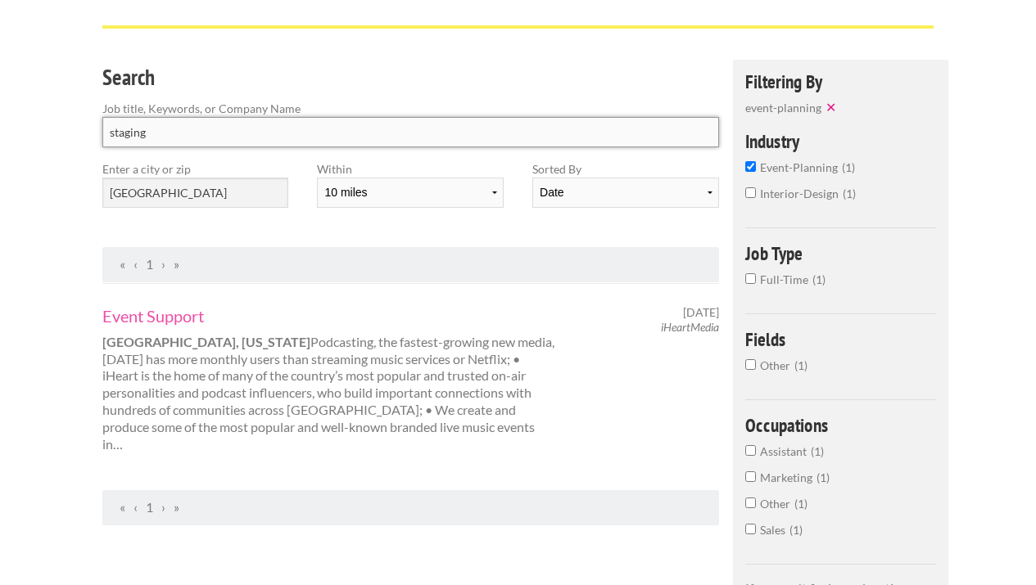
click button "submit" at bounding box center [0, 0] width 0 height 0
drag, startPoint x: 147, startPoint y: 137, endPoint x: 0, endPoint y: 158, distance: 148.1
click at [0, 158] on div "Employers My Account Log Out The Creative Loft Search Jobs Browse Jobs Get Help…" at bounding box center [518, 482] width 1036 height 1160
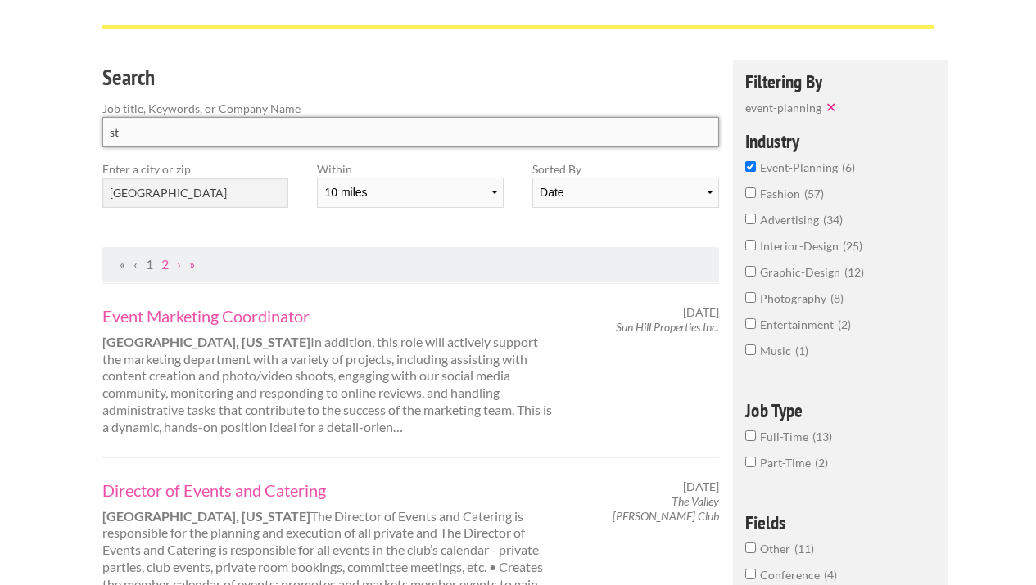
type input "s"
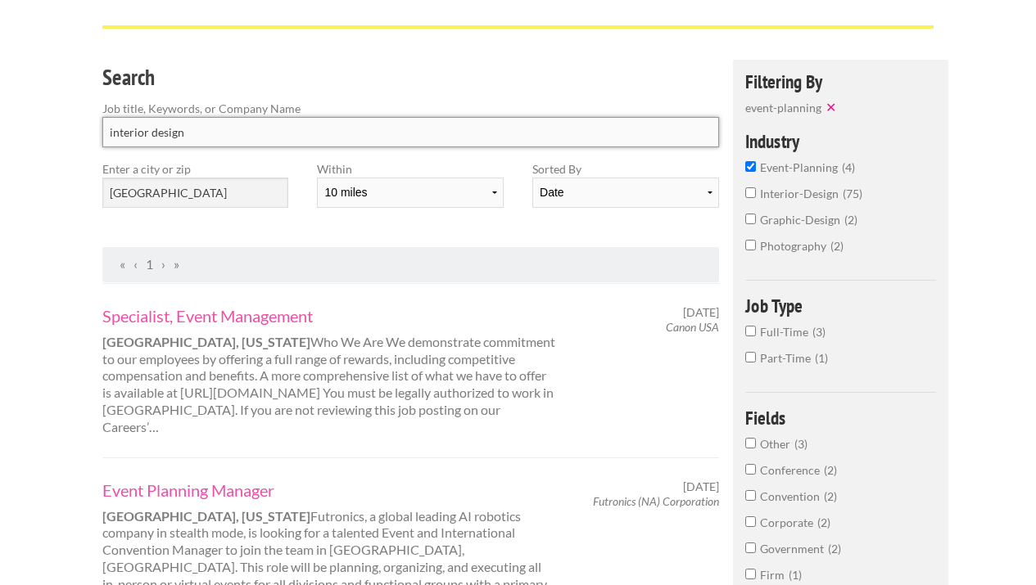
type input "interior design"
click button "submit" at bounding box center [0, 0] width 0 height 0
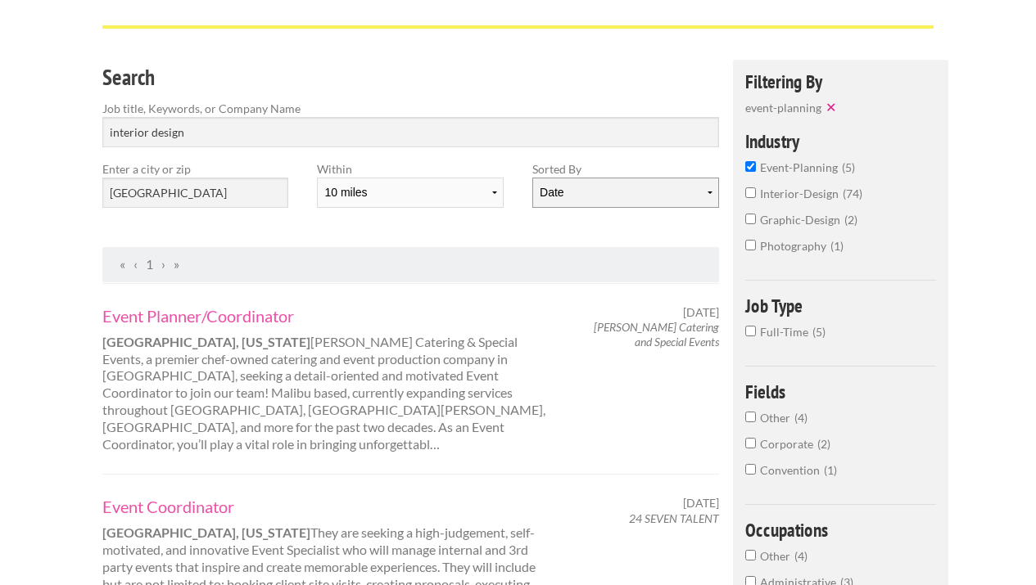
click at [641, 203] on select "Date Relevance" at bounding box center [625, 193] width 186 height 30
click at [643, 195] on select "Date Relevance" at bounding box center [625, 193] width 186 height 30
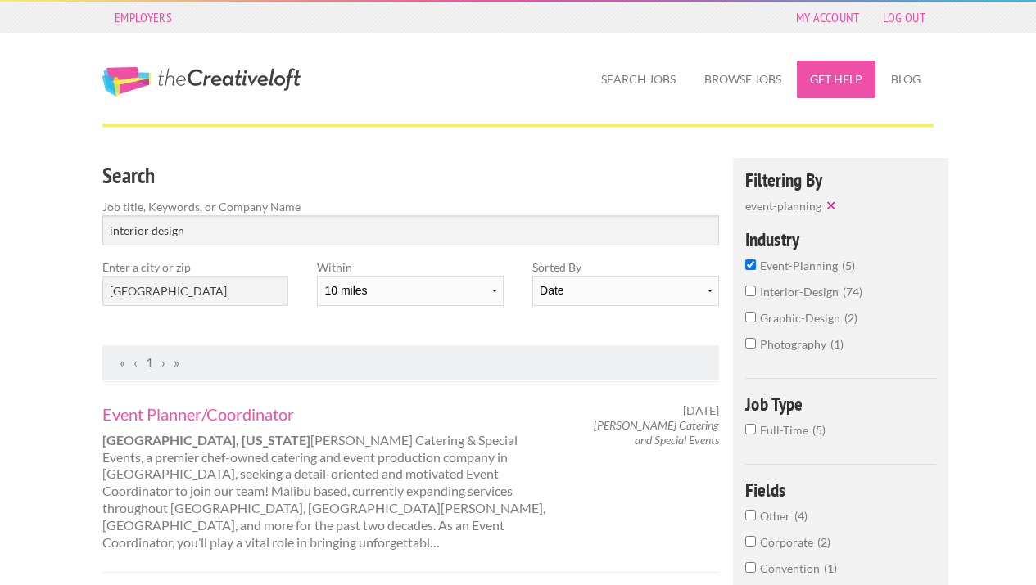
click at [841, 79] on link "Get Help" at bounding box center [836, 80] width 79 height 38
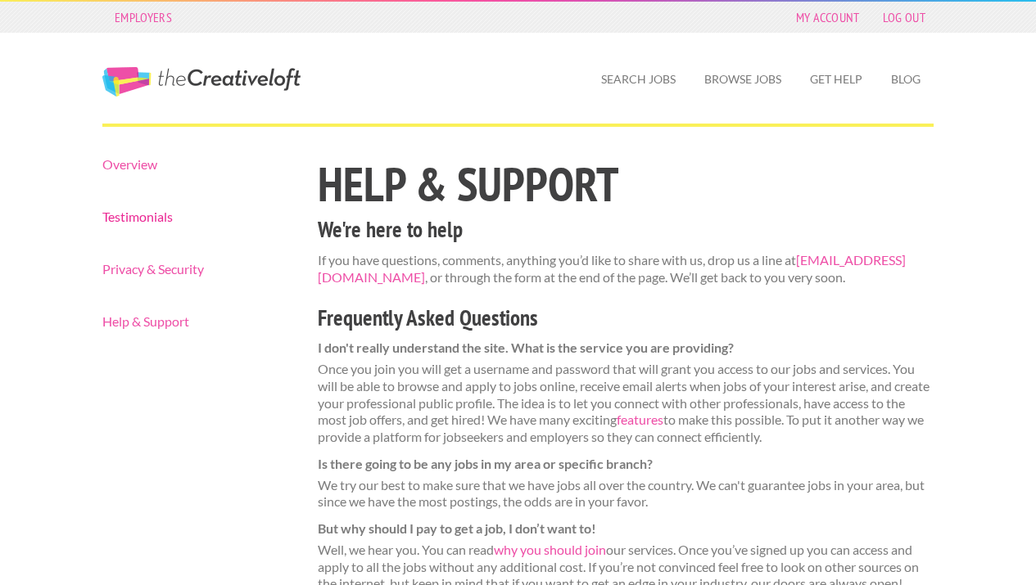
click at [111, 222] on link "Testimonials" at bounding box center [195, 216] width 187 height 13
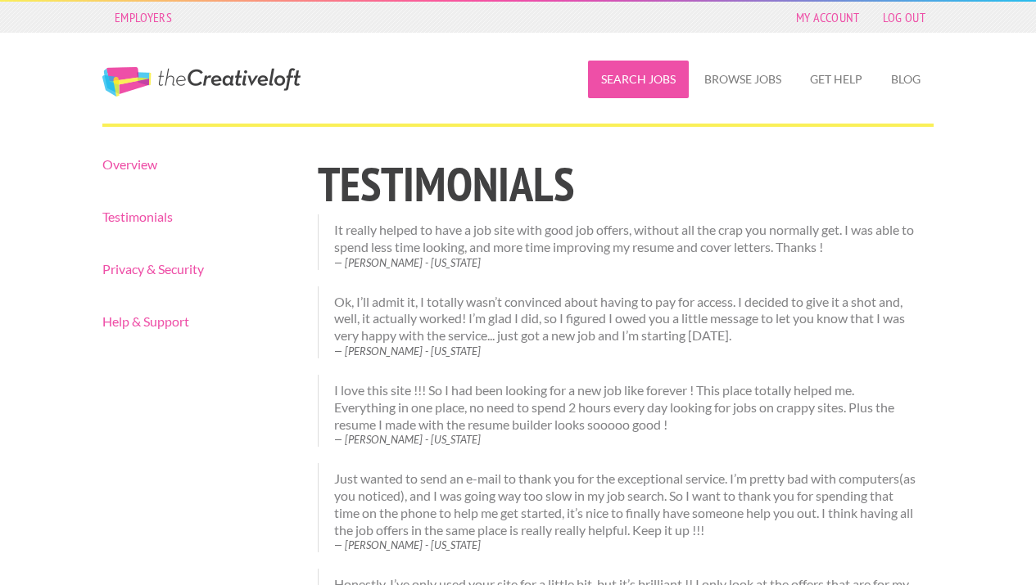
click at [637, 78] on link "Search Jobs" at bounding box center [638, 80] width 101 height 38
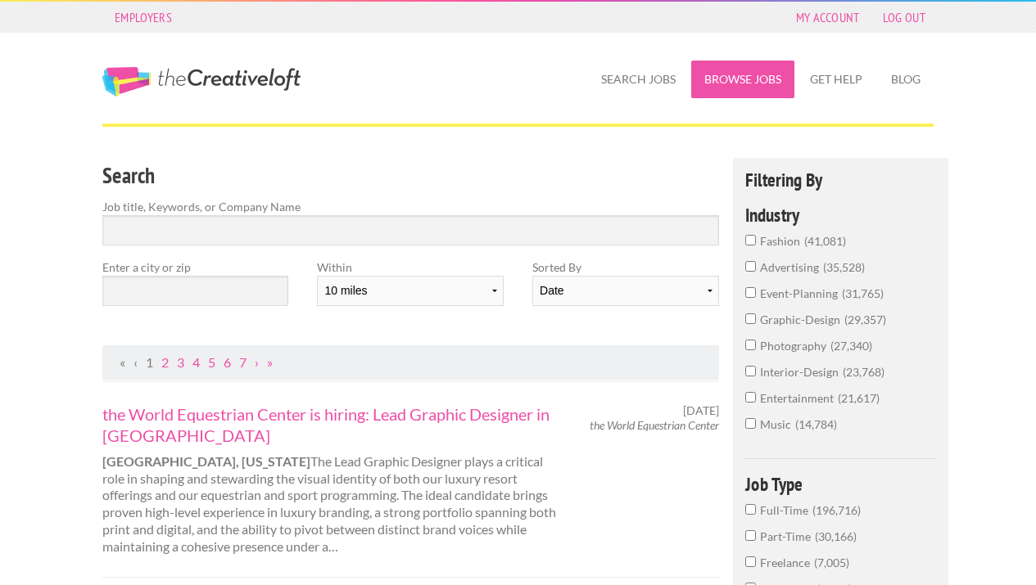
click at [723, 82] on link "Browse Jobs" at bounding box center [742, 80] width 103 height 38
